Goal: Task Accomplishment & Management: Manage account settings

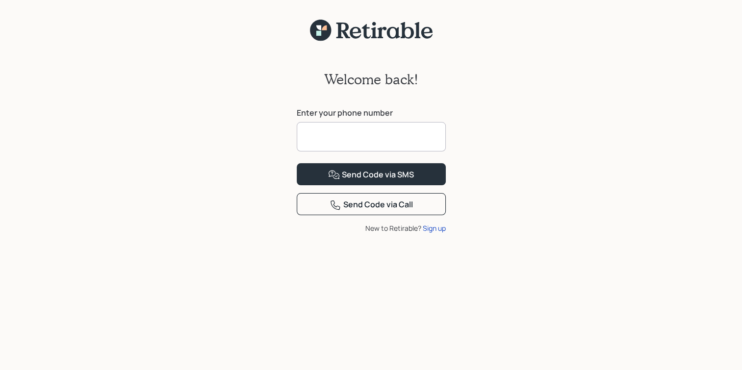
click at [326, 129] on input at bounding box center [371, 136] width 149 height 29
type input "**********"
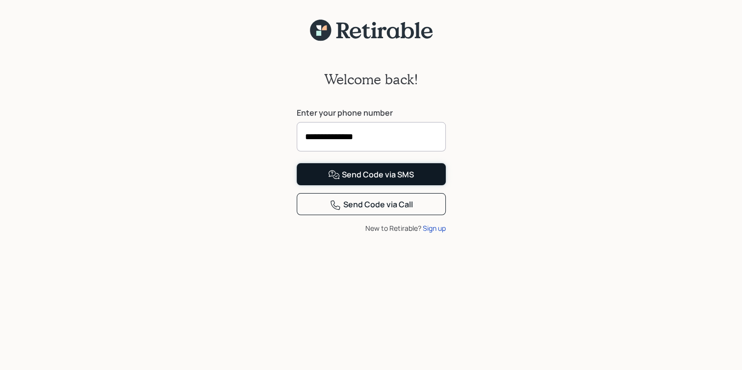
click at [380, 181] on div "Send Code via SMS" at bounding box center [371, 175] width 86 height 12
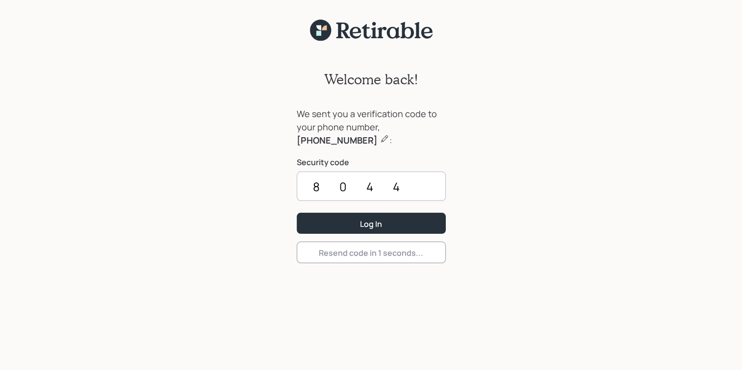
type input "8044"
click at [380, 217] on button "Log In" at bounding box center [371, 223] width 149 height 21
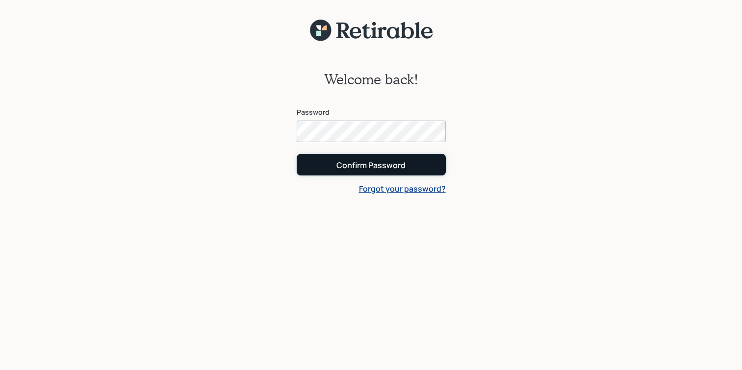
click at [367, 163] on div "Confirm Password" at bounding box center [371, 165] width 69 height 11
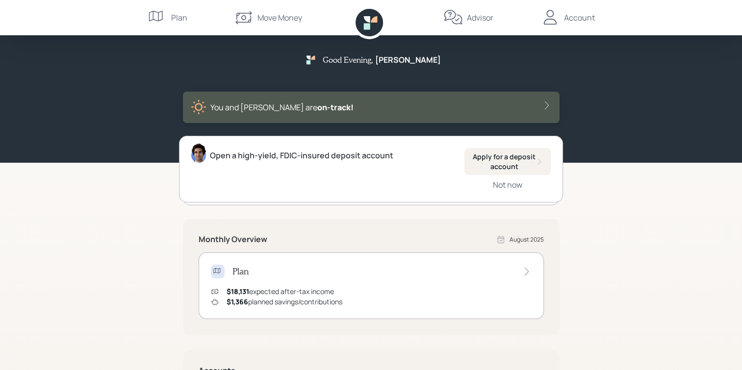
click at [476, 21] on div "Advisor" at bounding box center [480, 18] width 26 height 12
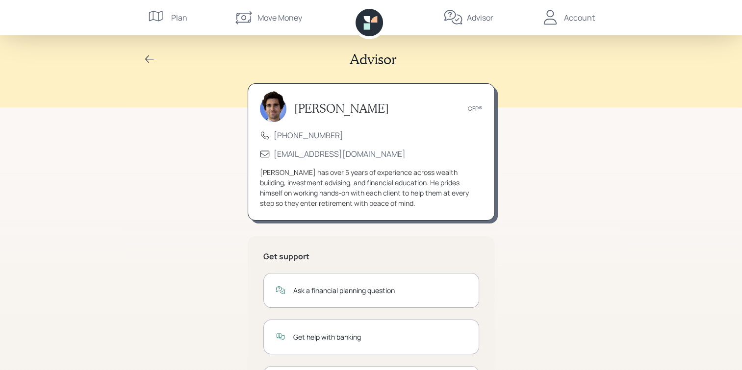
click at [570, 18] on div "Account" at bounding box center [579, 18] width 31 height 12
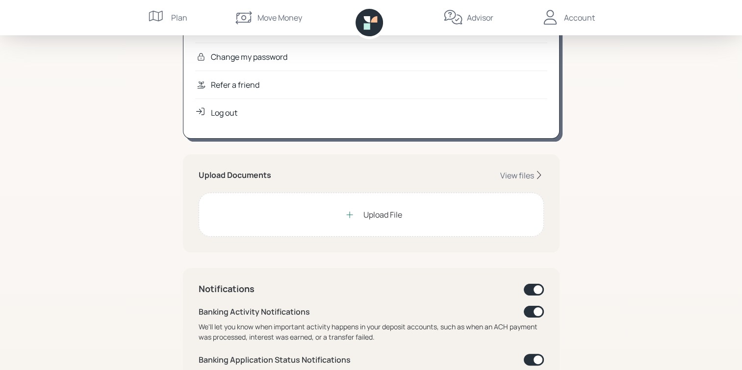
scroll to position [160, 0]
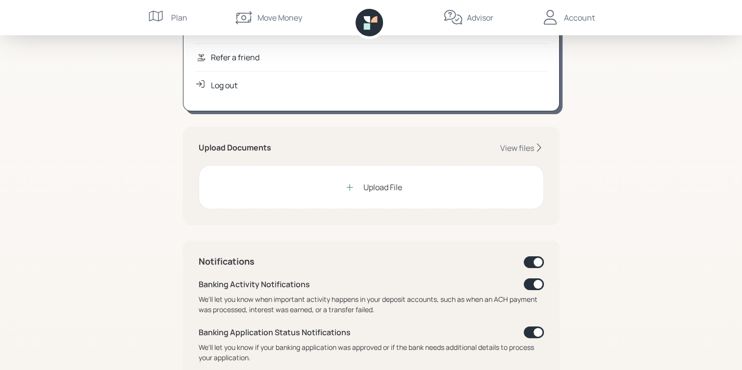
click at [367, 186] on div "Upload File" at bounding box center [383, 188] width 39 height 12
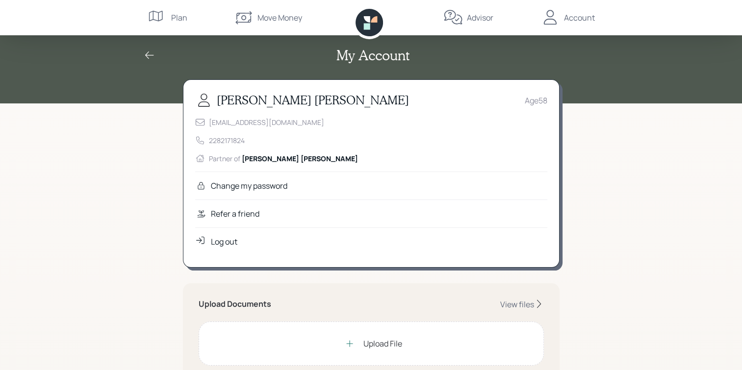
scroll to position [0, 0]
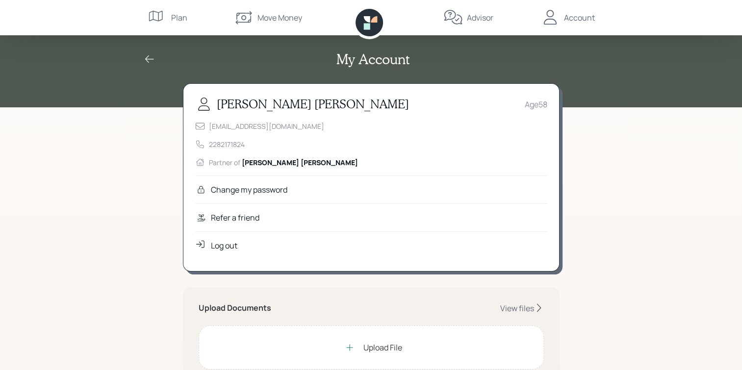
click at [281, 21] on div "Move Money" at bounding box center [280, 18] width 45 height 12
